Goal: Transaction & Acquisition: Purchase product/service

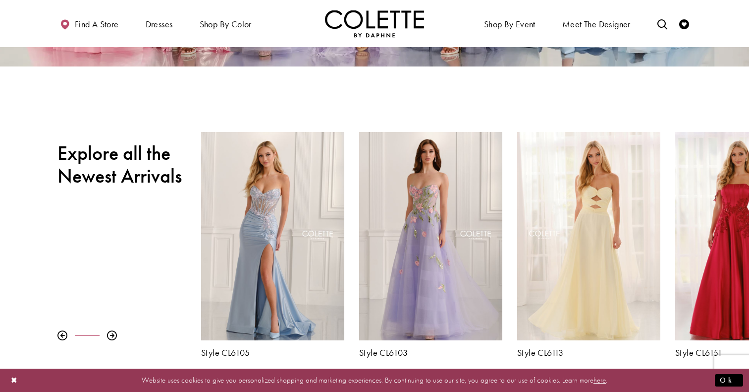
scroll to position [291, 0]
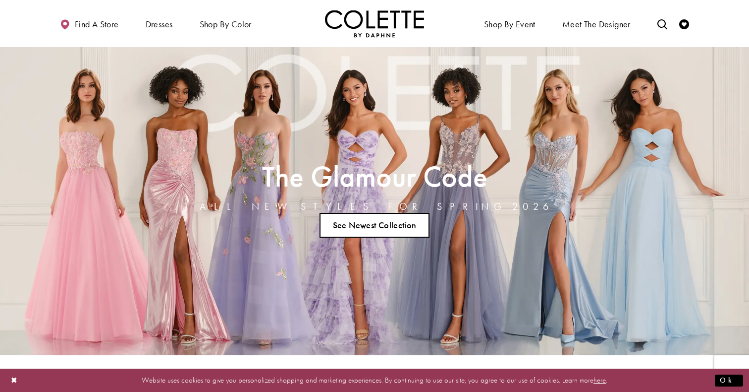
click at [374, 224] on link "See Newest Collection" at bounding box center [375, 225] width 110 height 25
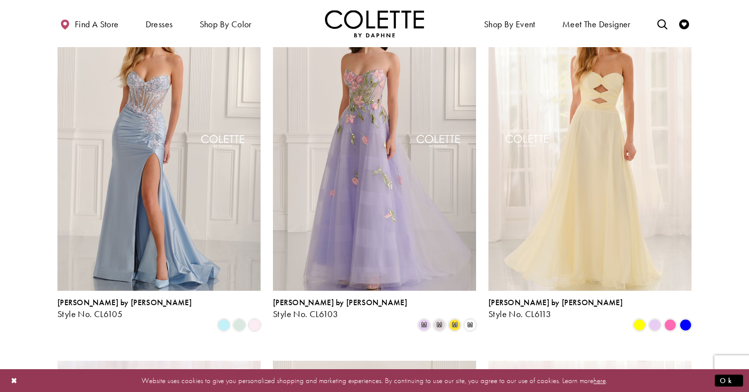
scroll to position [281, 0]
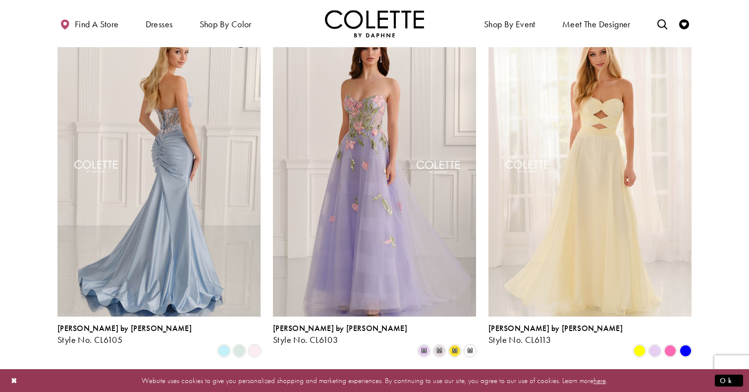
click at [176, 205] on img "Visit Colette by Daphne Style No. CL6105 Page" at bounding box center [158, 167] width 203 height 295
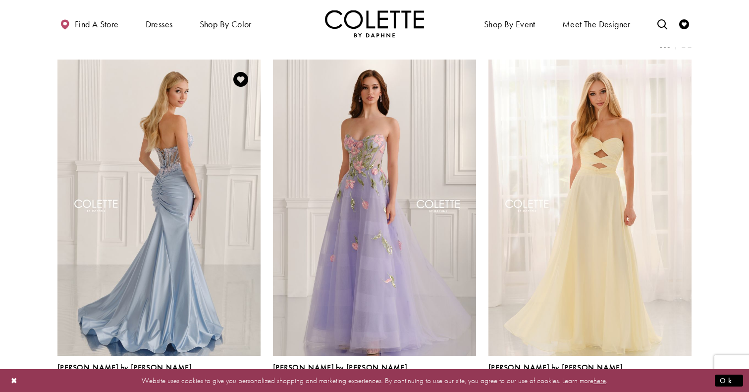
scroll to position [238, 0]
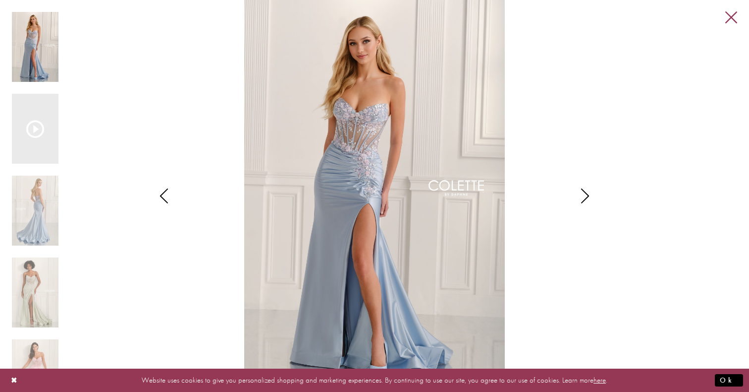
click at [727, 12] on link "Close" at bounding box center [732, 18] width 12 height 12
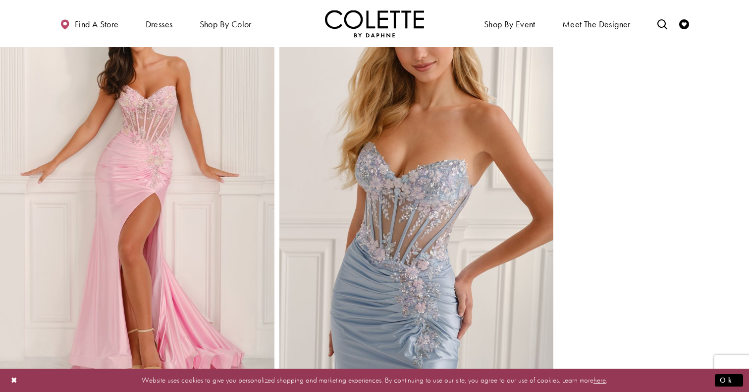
scroll to position [903, 0]
